Goal: Task Accomplishment & Management: Complete application form

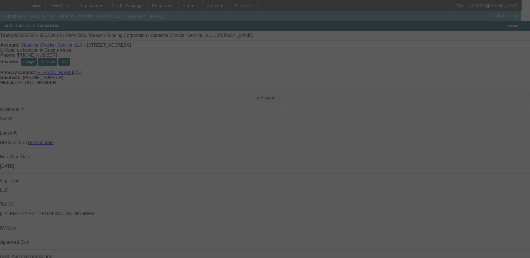
select select "4"
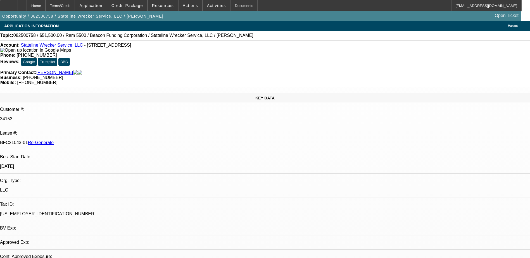
select select "0"
select select "2"
select select "0.1"
select select "1"
select select "2"
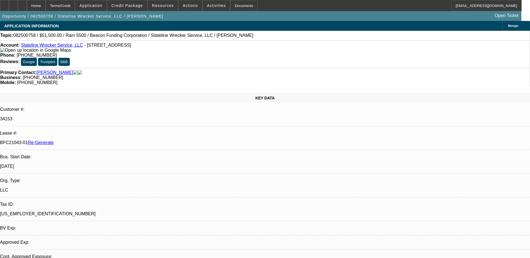
select select "4"
click at [210, 8] on span at bounding box center [216, 5] width 27 height 13
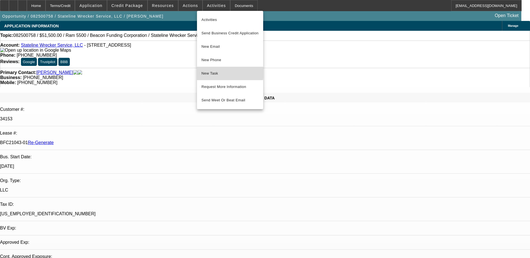
click at [209, 72] on span "New Task" at bounding box center [230, 73] width 57 height 7
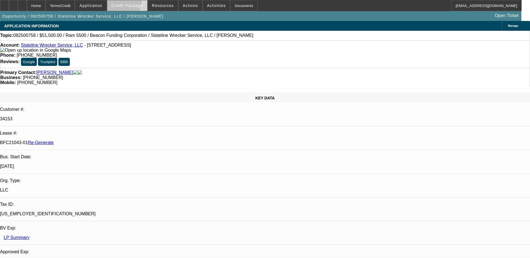
click at [128, 2] on span at bounding box center [127, 5] width 40 height 13
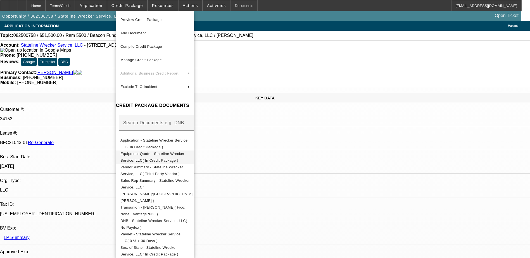
click at [158, 154] on span "Equipment Quote - Stateline Wrecker Service, LLC( In Credit Package )" at bounding box center [152, 157] width 64 height 11
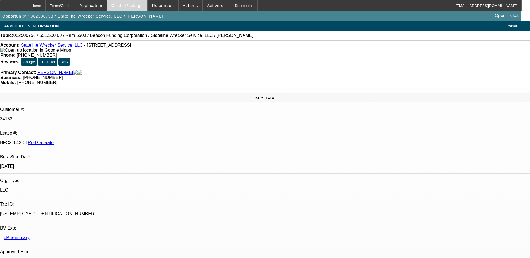
click at [132, 3] on span "Credit Package" at bounding box center [128, 5] width 32 height 4
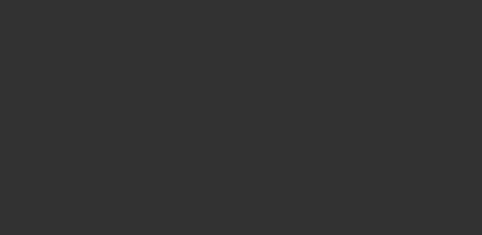
select select "3"
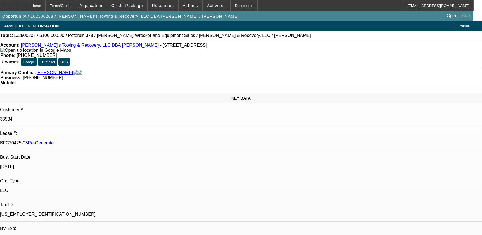
select select "0.2"
select select "2"
select select "0"
select select "6"
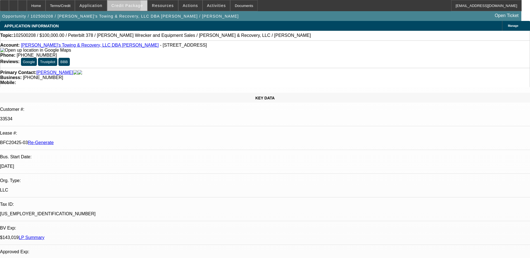
click at [123, 6] on span "Credit Package" at bounding box center [128, 5] width 32 height 4
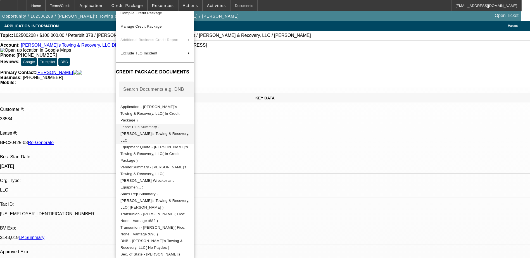
scroll to position [56, 0]
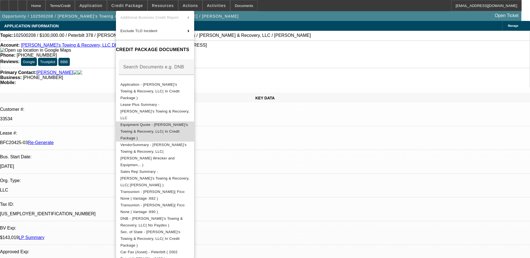
click at [172, 123] on span "Equipment Quote - Danny's Towing & Recovery, LLC( In Credit Package )" at bounding box center [154, 132] width 68 height 18
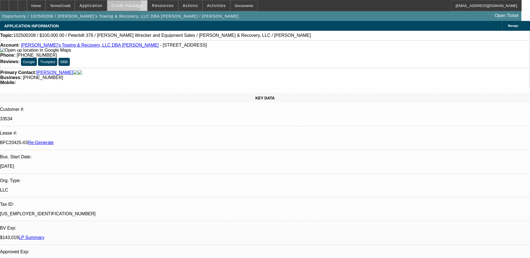
click at [132, 4] on span "Credit Package" at bounding box center [128, 5] width 32 height 4
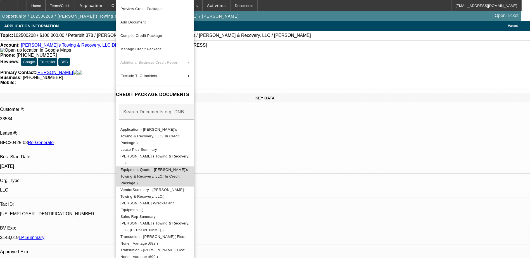
click at [163, 168] on span "Equipment Quote - Danny's Towing & Recovery, LLC( In Credit Package )" at bounding box center [154, 177] width 68 height 18
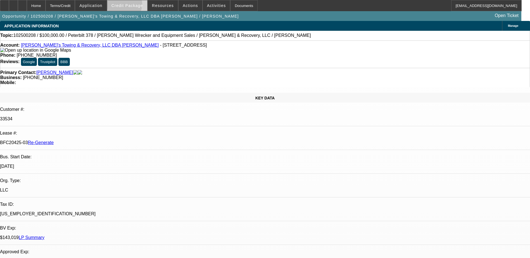
click at [133, 6] on span "Credit Package" at bounding box center [128, 5] width 32 height 4
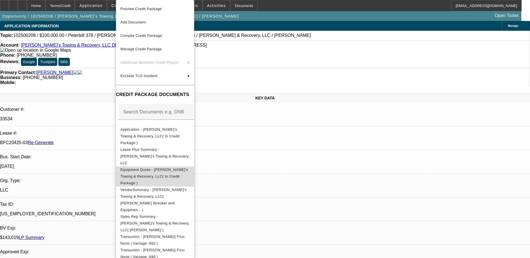
click at [184, 168] on span "Equipment Quote - Danny's Towing & Recovery, LLC( In Credit Package )" at bounding box center [154, 177] width 68 height 18
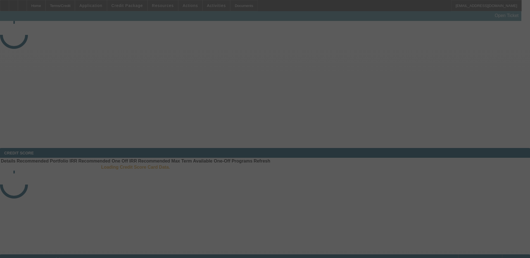
select select "3"
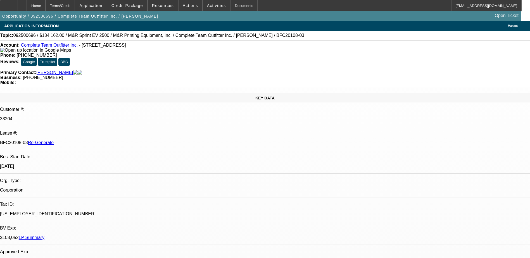
select select "0"
select select "2"
select select "0"
select select "1"
select select "2"
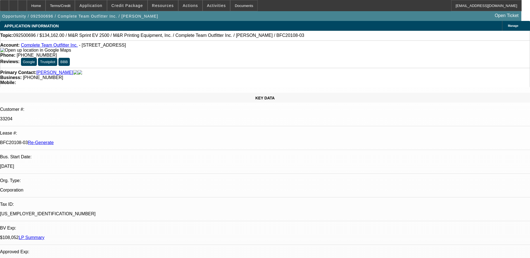
select select "6"
